Goal: Task Accomplishment & Management: Use online tool/utility

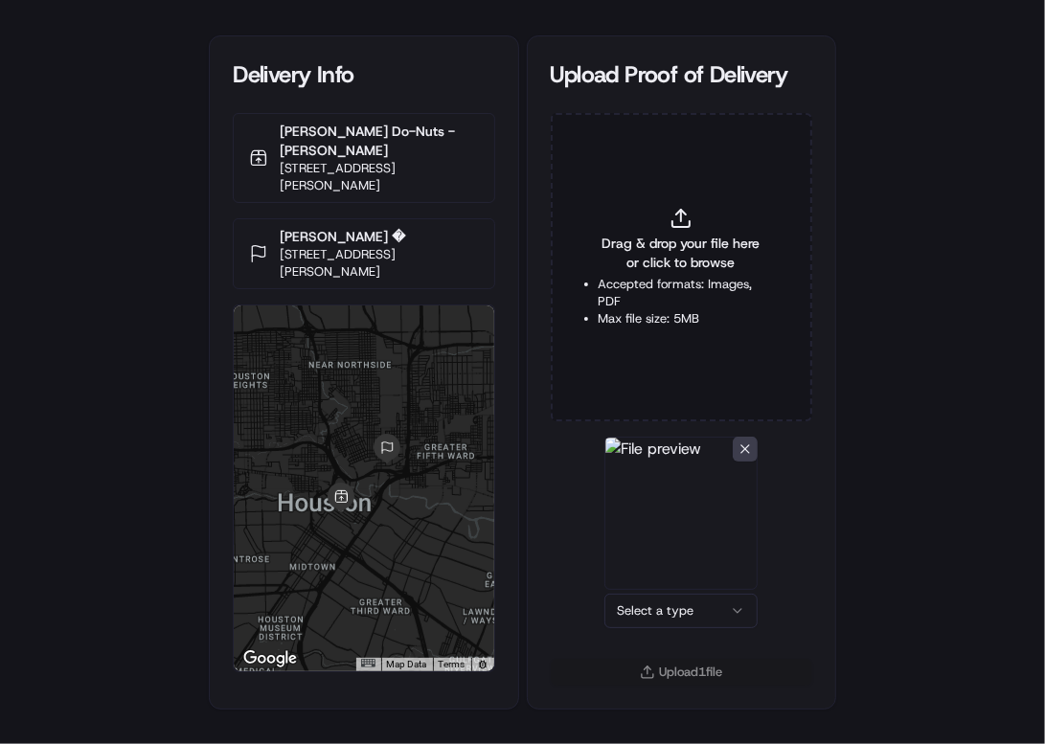
click at [687, 616] on html "Delivery Info Shipley Do-Nuts - McKinney 1001 McKinney St, Houston, TX 77002, U…" at bounding box center [522, 372] width 1045 height 744
click at [674, 667] on button "Upload 1 file" at bounding box center [681, 672] width 261 height 27
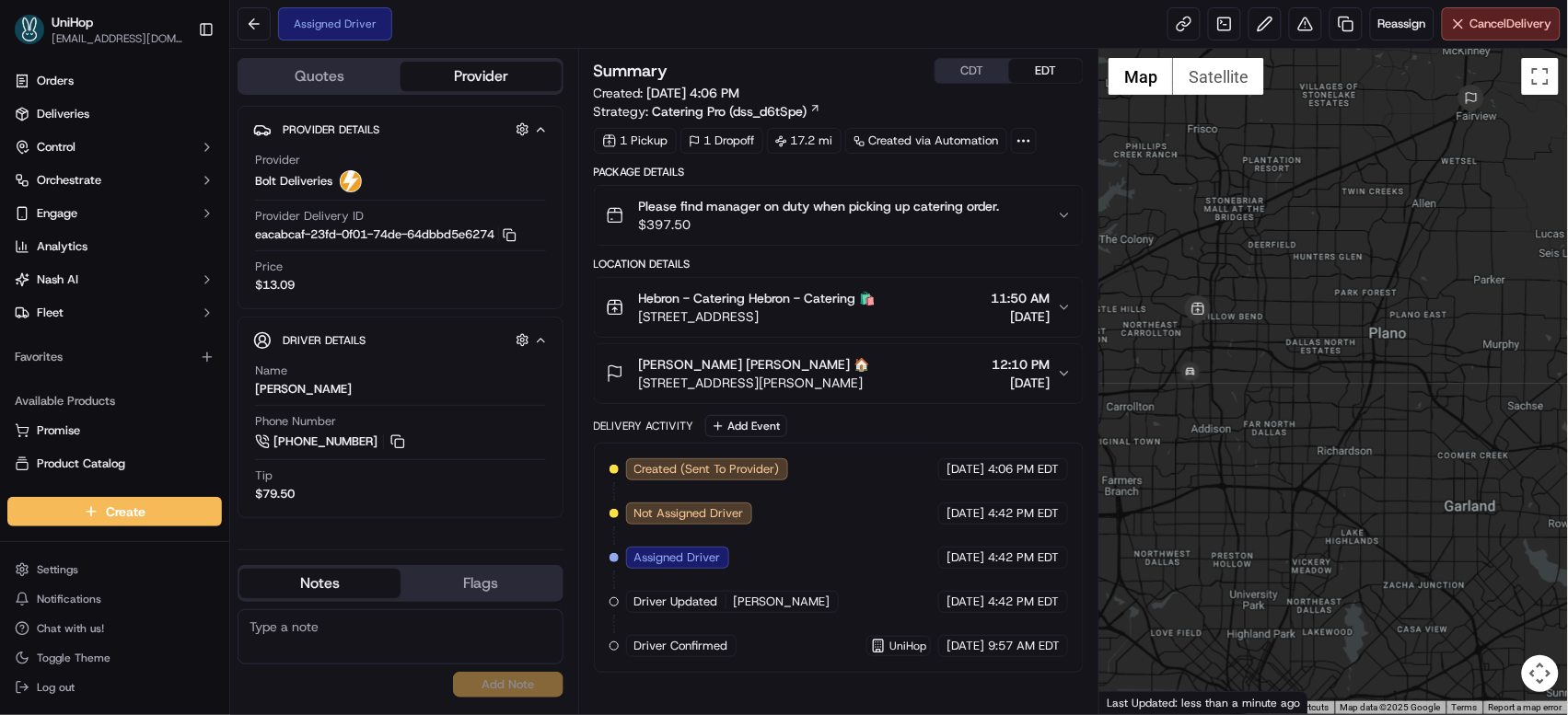
drag, startPoint x: 1185, startPoint y: 350, endPoint x: 1303, endPoint y: 275, distance: 139.8
click at [1303, 275] on div at bounding box center [1332, 382] width 468 height 665
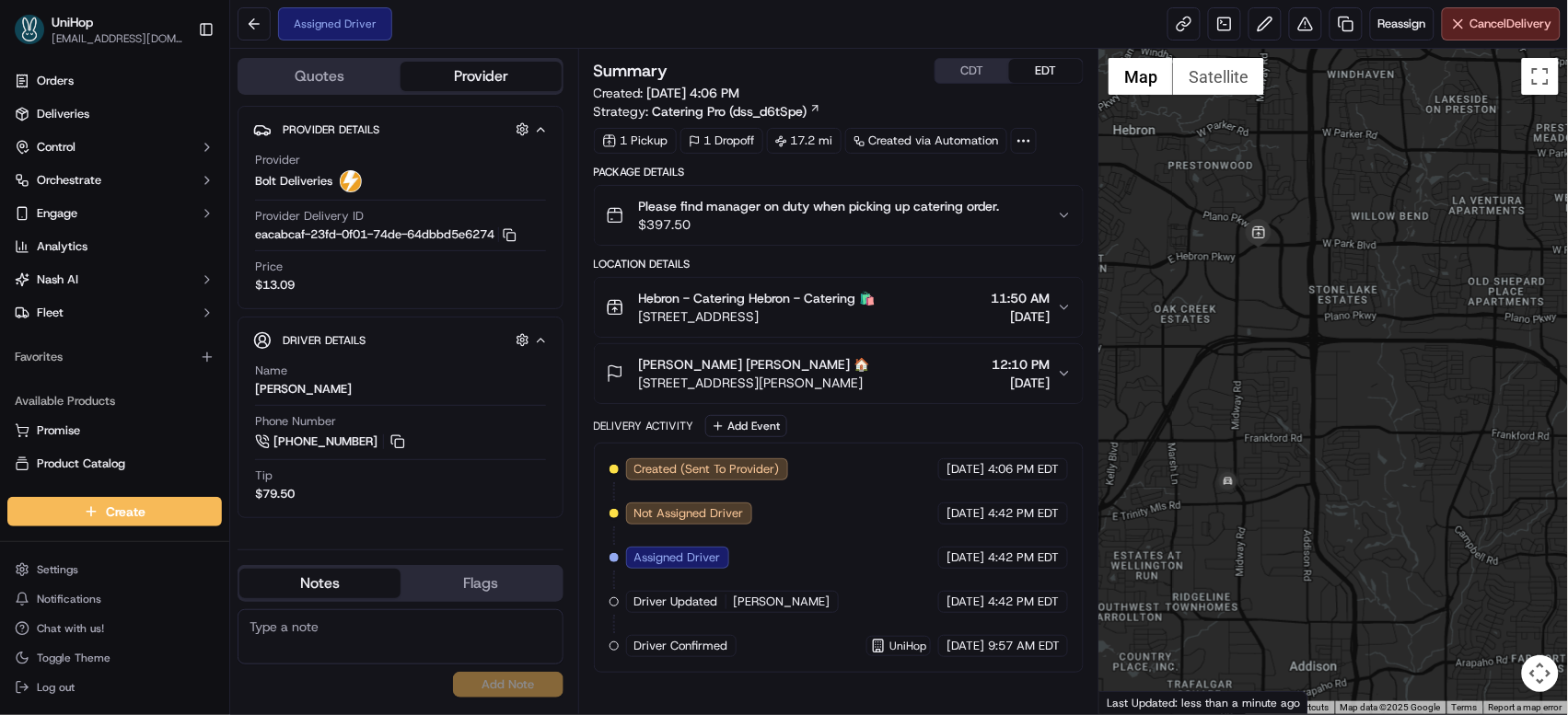
drag, startPoint x: 1266, startPoint y: 457, endPoint x: 1240, endPoint y: 397, distance: 65.4
click at [1240, 397] on div at bounding box center [1332, 382] width 468 height 665
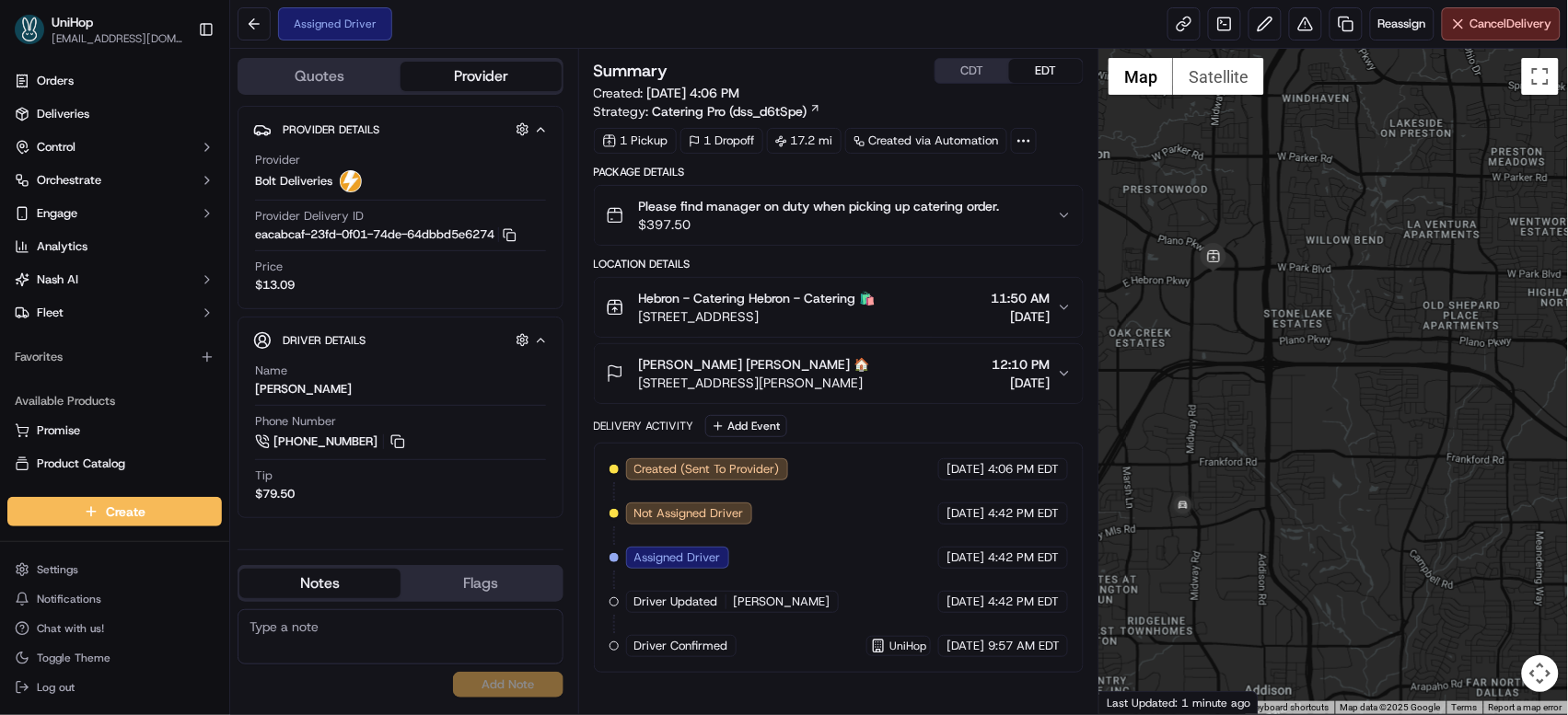
click at [1294, 308] on div at bounding box center [1332, 382] width 468 height 665
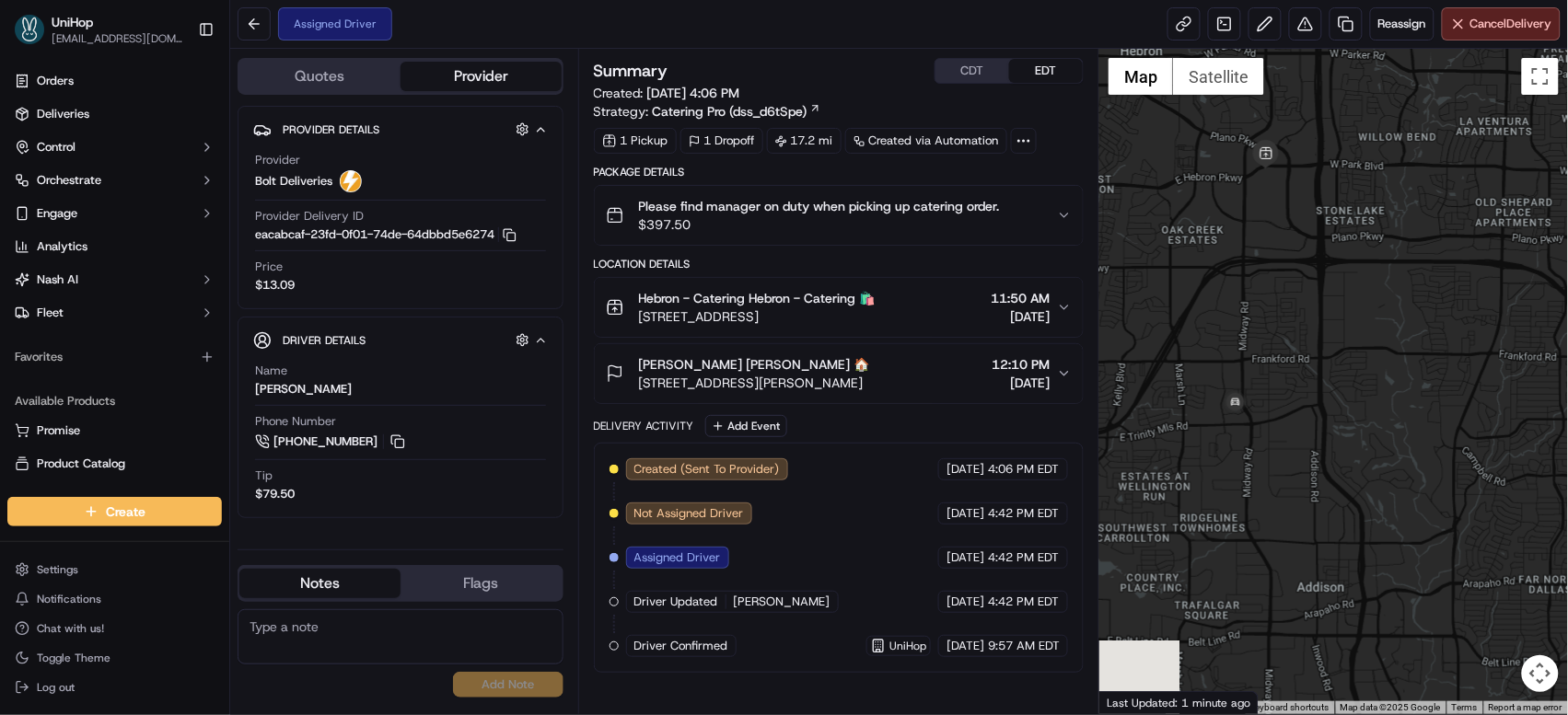
drag, startPoint x: 1181, startPoint y: 428, endPoint x: 1228, endPoint y: 344, distance: 96.3
click at [1228, 344] on div at bounding box center [1332, 382] width 468 height 665
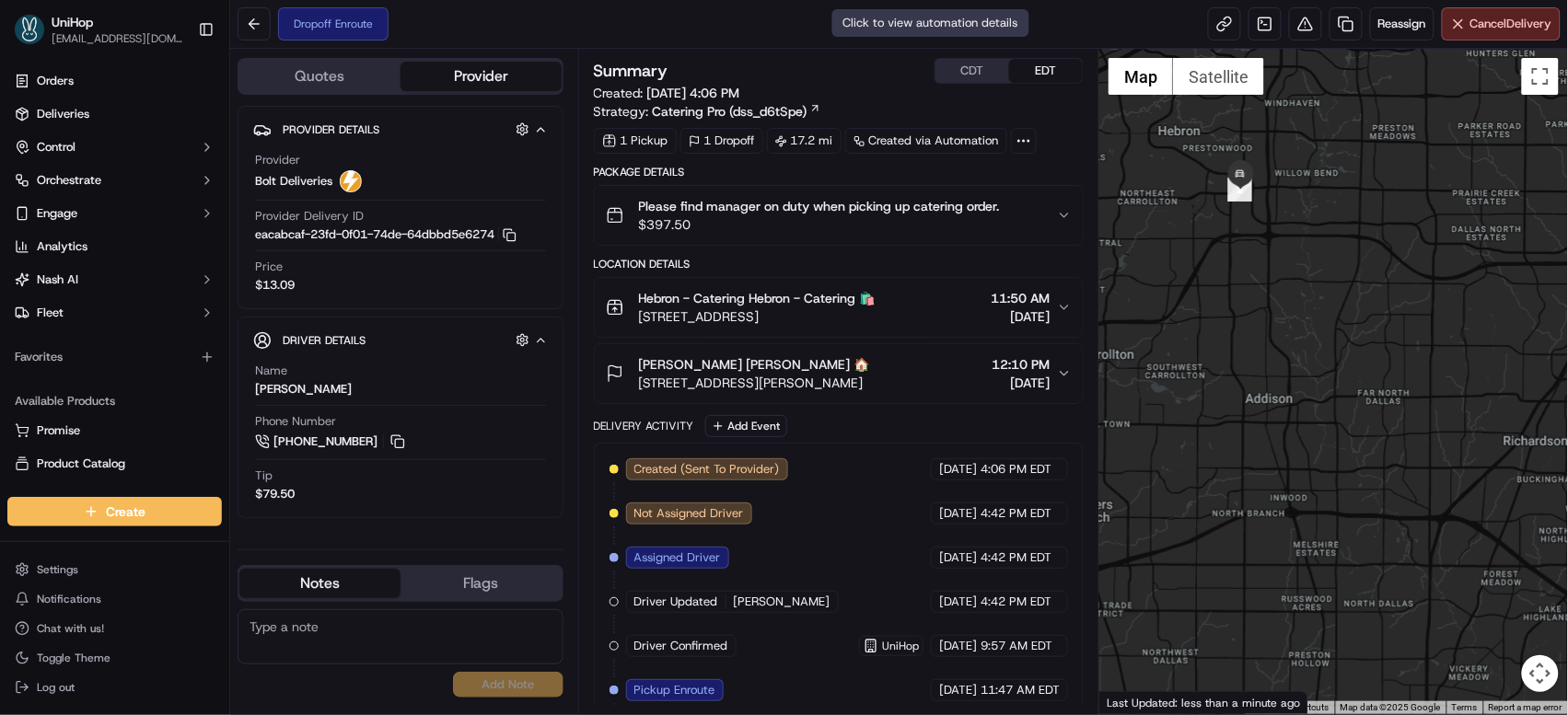
scroll to position [149, 0]
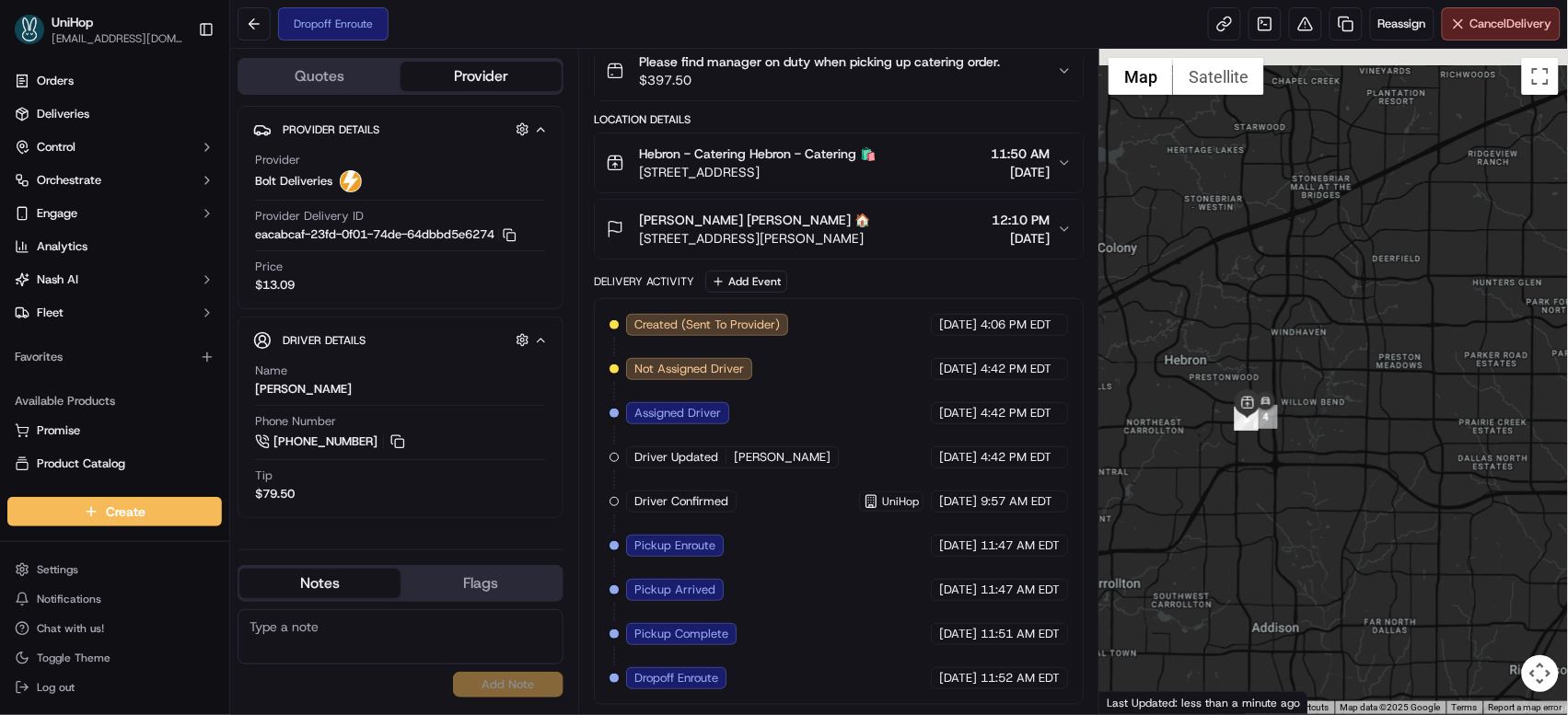
drag, startPoint x: 1196, startPoint y: 258, endPoint x: 1204, endPoint y: 488, distance: 230.1
click at [1203, 488] on div at bounding box center [1332, 382] width 468 height 665
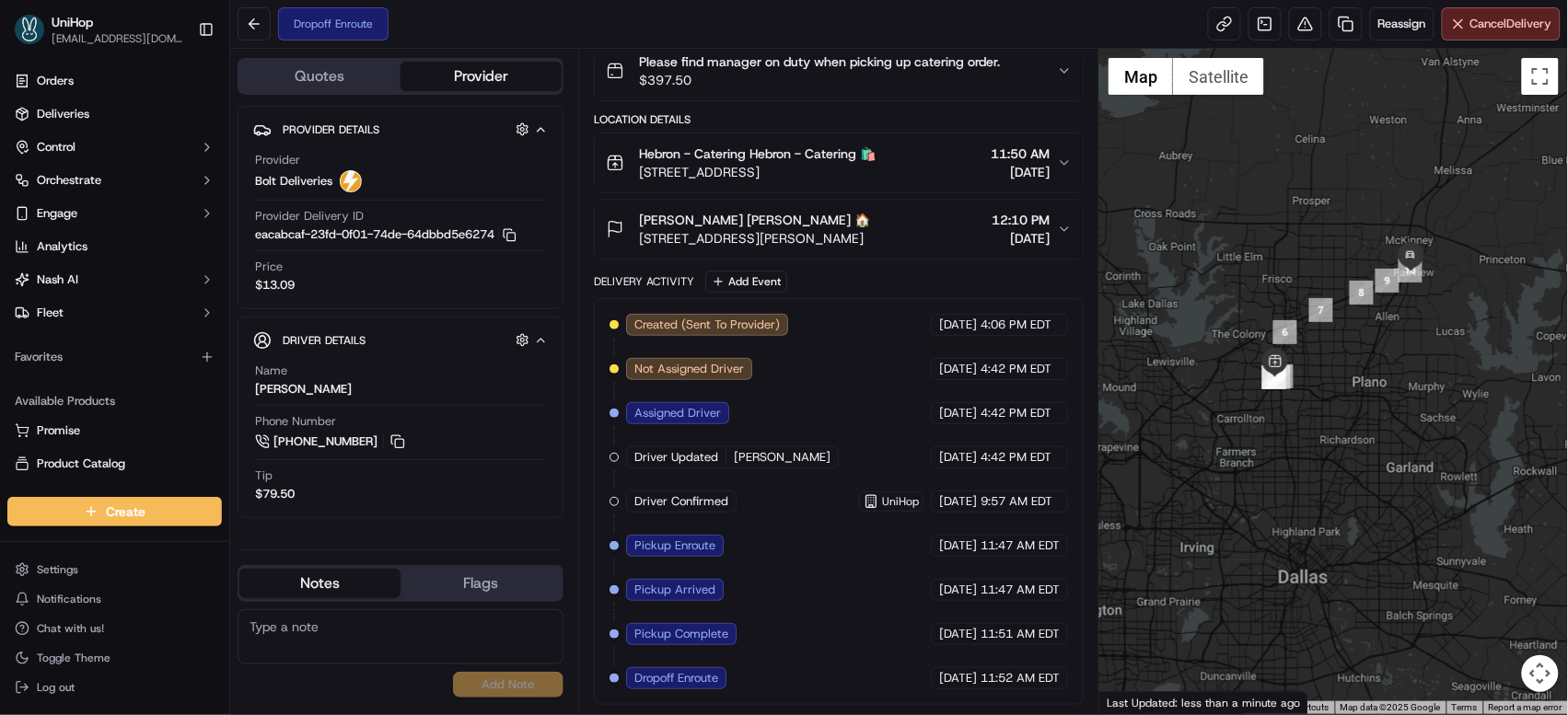
drag, startPoint x: 1325, startPoint y: 260, endPoint x: 1278, endPoint y: 259, distance: 47.0
click at [1278, 259] on div at bounding box center [1332, 382] width 468 height 665
